Goal: Communication & Community: Participate in discussion

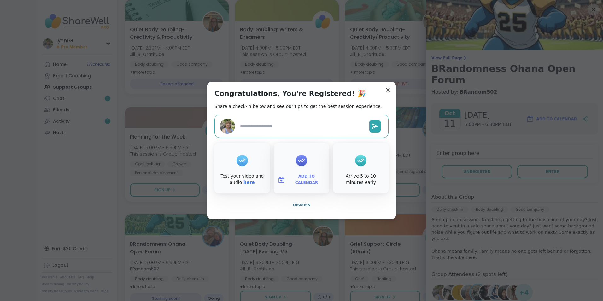
type textarea "*"
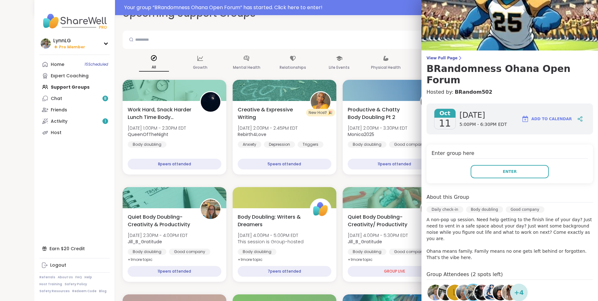
scroll to position [15, 0]
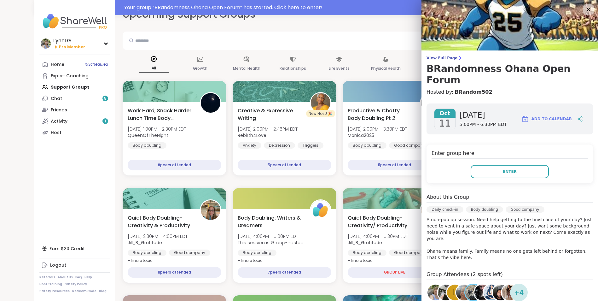
click at [585, 7] on icon at bounding box center [589, 9] width 8 height 8
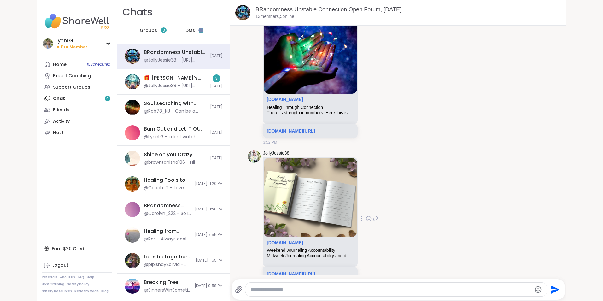
scroll to position [2587, 0]
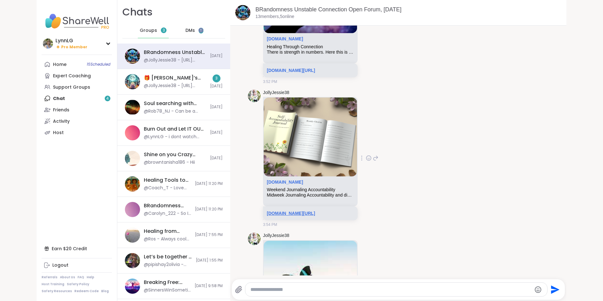
click at [315, 211] on link "sharewellnow.com/series/8e6aee81-cfc6-4dcc-9679-657db04e4f50" at bounding box center [291, 213] width 48 height 5
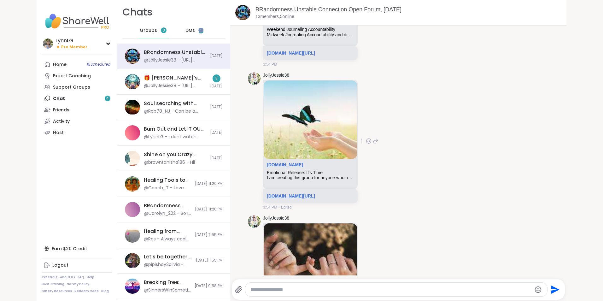
scroll to position [2806, 0]
click at [284, 193] on link "[DOMAIN_NAME][URL]" at bounding box center [291, 195] width 48 height 5
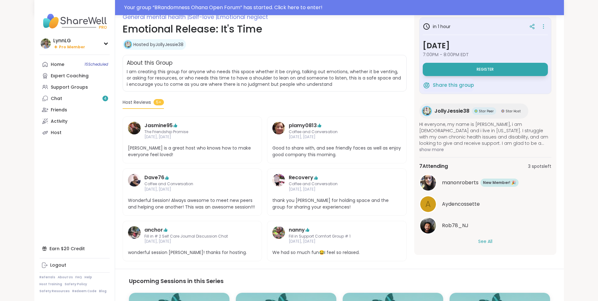
scroll to position [94, 0]
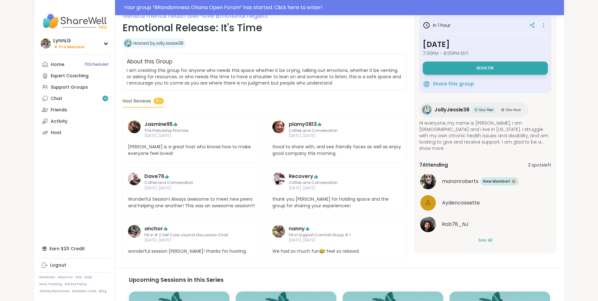
click at [486, 238] on button "See All" at bounding box center [485, 240] width 14 height 7
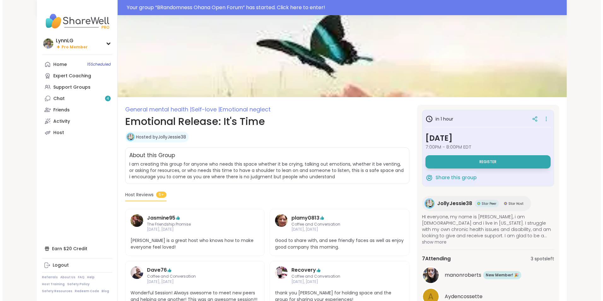
scroll to position [0, 0]
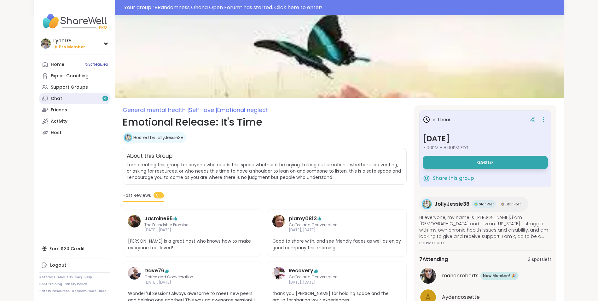
click at [67, 100] on link "Chat 4" at bounding box center [74, 98] width 70 height 11
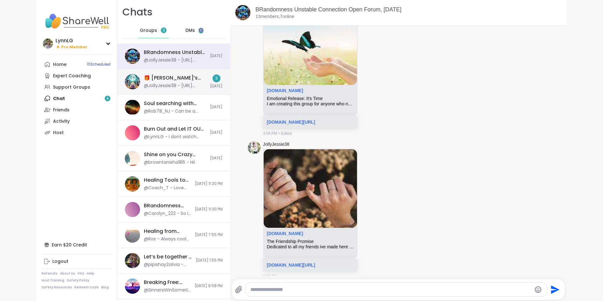
click at [179, 79] on div "🎁 [PERSON_NAME]’s Spooktacular Birthday Party 🎃 , [DATE]" at bounding box center [175, 77] width 62 height 7
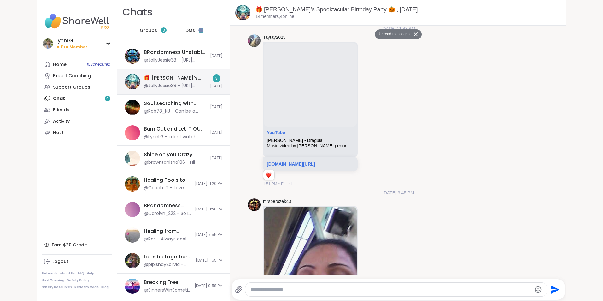
scroll to position [3095, 0]
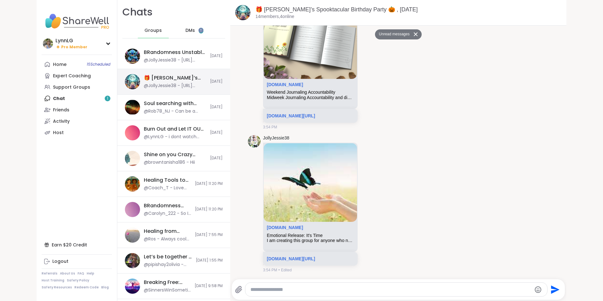
click at [185, 78] on div "🎁 [PERSON_NAME]’s Spooktacular Birthday Party 🎃 , [DATE]" at bounding box center [175, 77] width 62 height 7
drag, startPoint x: 185, startPoint y: 78, endPoint x: 184, endPoint y: 82, distance: 3.6
click at [185, 81] on div "🎁 [PERSON_NAME]’s Spooktacular Birthday Party 🎃 , [DATE]" at bounding box center [175, 77] width 62 height 7
click at [393, 33] on button "Unread messages" at bounding box center [393, 34] width 36 height 10
